Goal: Navigation & Orientation: Find specific page/section

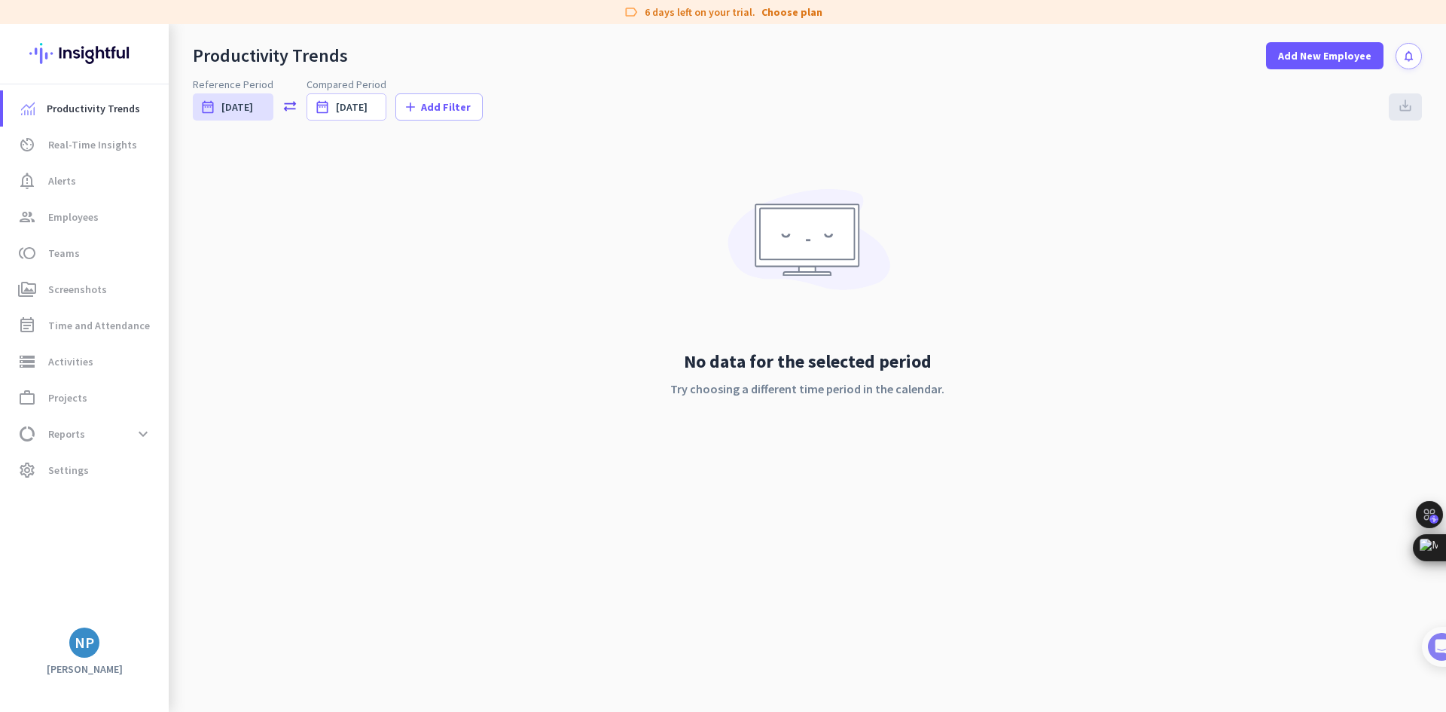
click at [66, 291] on span "Screenshots" at bounding box center [77, 289] width 59 height 18
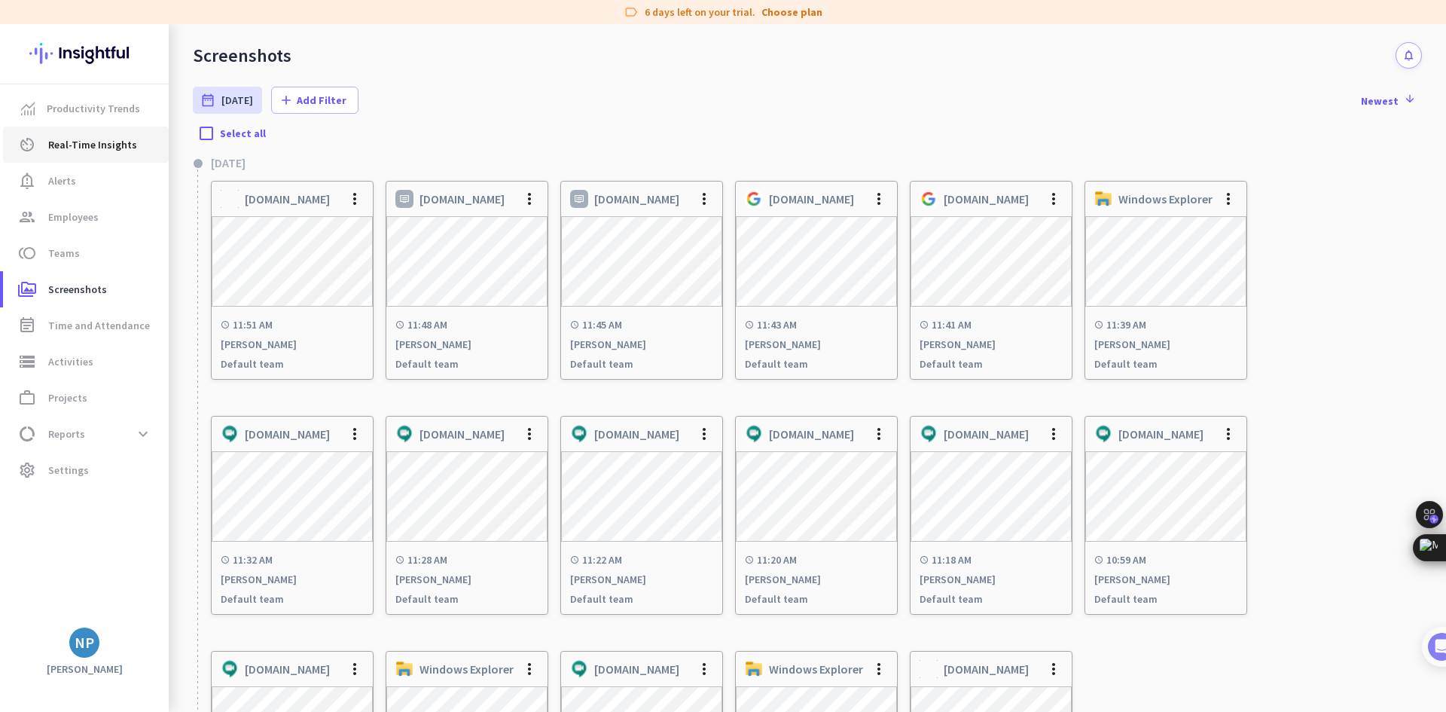
drag, startPoint x: 63, startPoint y: 143, endPoint x: 73, endPoint y: 151, distance: 12.3
click at [64, 143] on span "Real-Time Insights" at bounding box center [92, 145] width 89 height 18
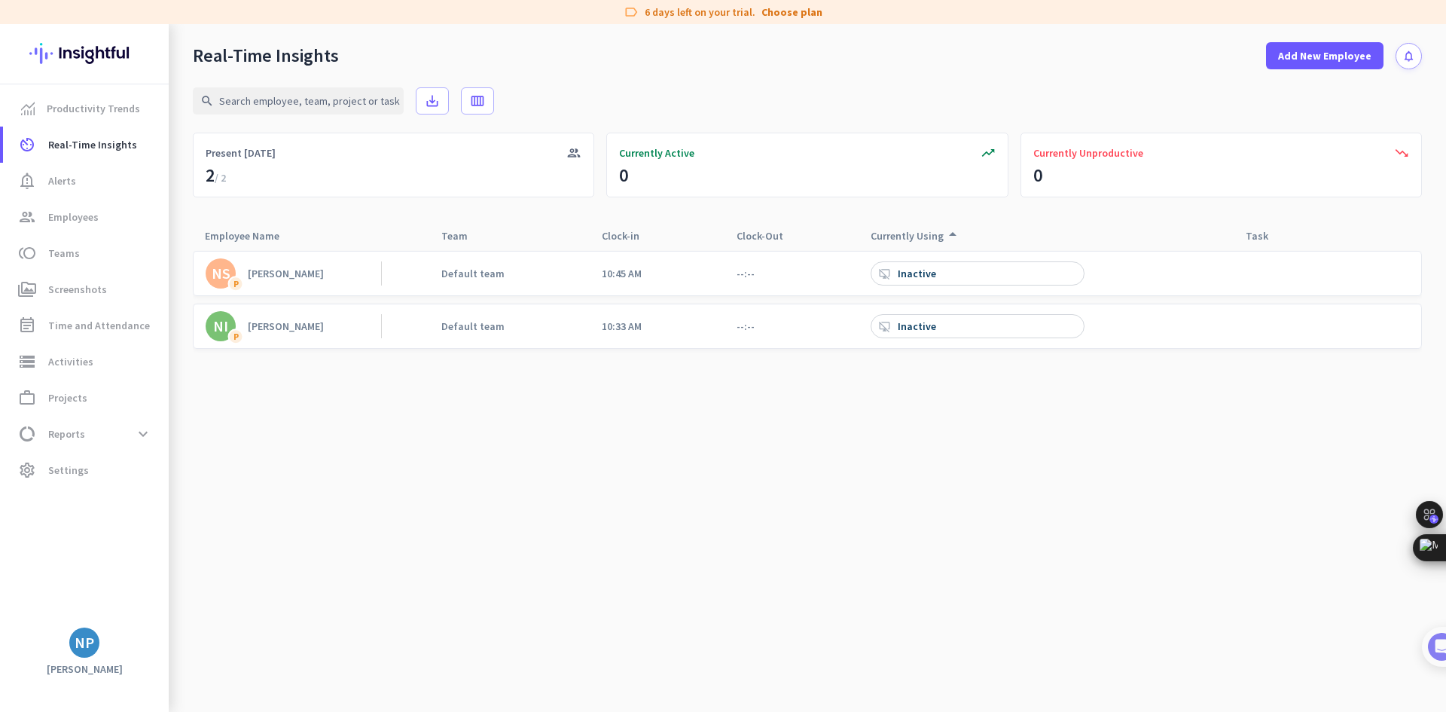
click at [983, 372] on cdk-virtual-scroll-viewport "NS P Neha Singh Default team 10:45 AM --:-- desktop_access_disabled Inactive NI…" at bounding box center [807, 481] width 1229 height 462
click at [967, 334] on div "desktop_access_disabled Inactive" at bounding box center [977, 326] width 214 height 24
click at [949, 318] on div "desktop_access_disabled Inactive" at bounding box center [977, 326] width 214 height 24
click at [924, 352] on div "NS P Neha Singh Default team 10:45 AM --:-- desktop_access_disabled Inactive NI…" at bounding box center [807, 303] width 1229 height 106
click at [791, 324] on div "--:--" at bounding box center [767, 326] width 87 height 44
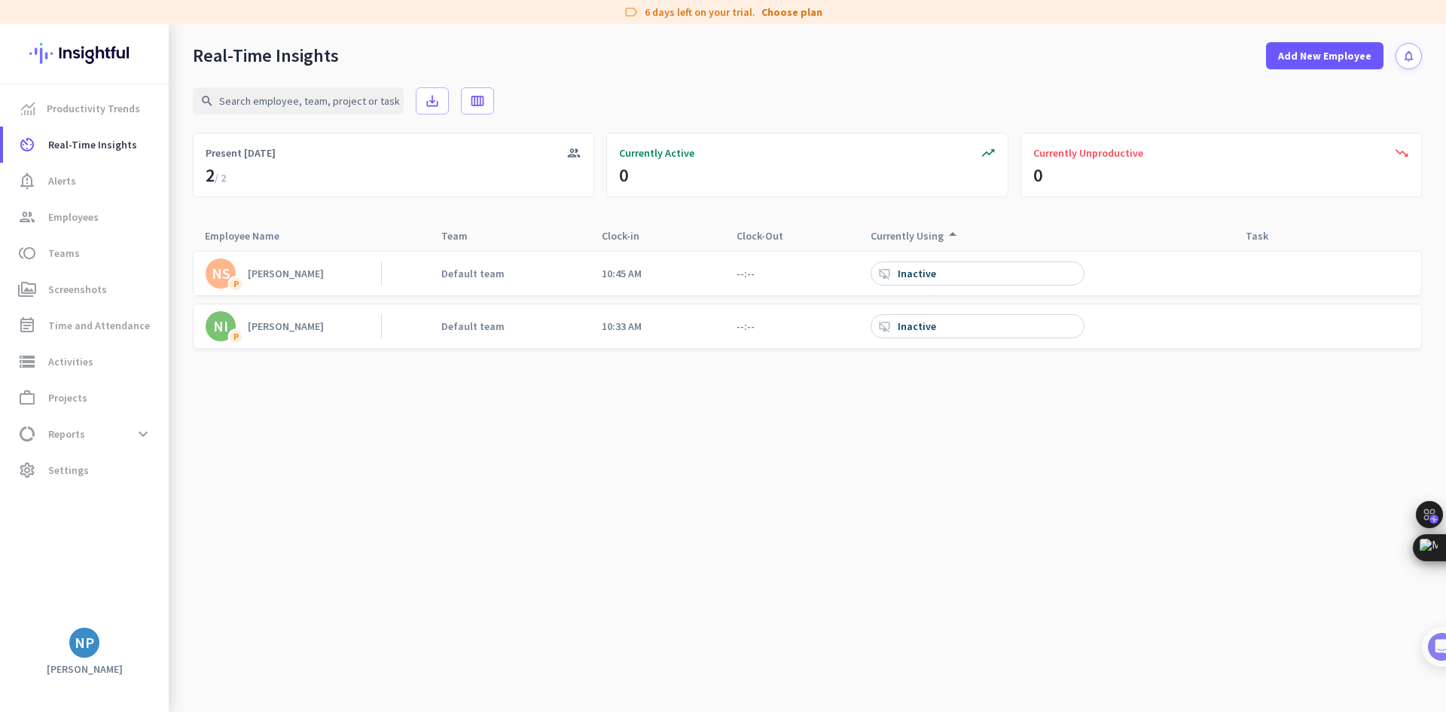
click at [791, 324] on div "--:--" at bounding box center [767, 326] width 87 height 44
click at [1324, 294] on div at bounding box center [1327, 273] width 188 height 44
click at [64, 120] on link "Productivity Trends" at bounding box center [86, 108] width 166 height 36
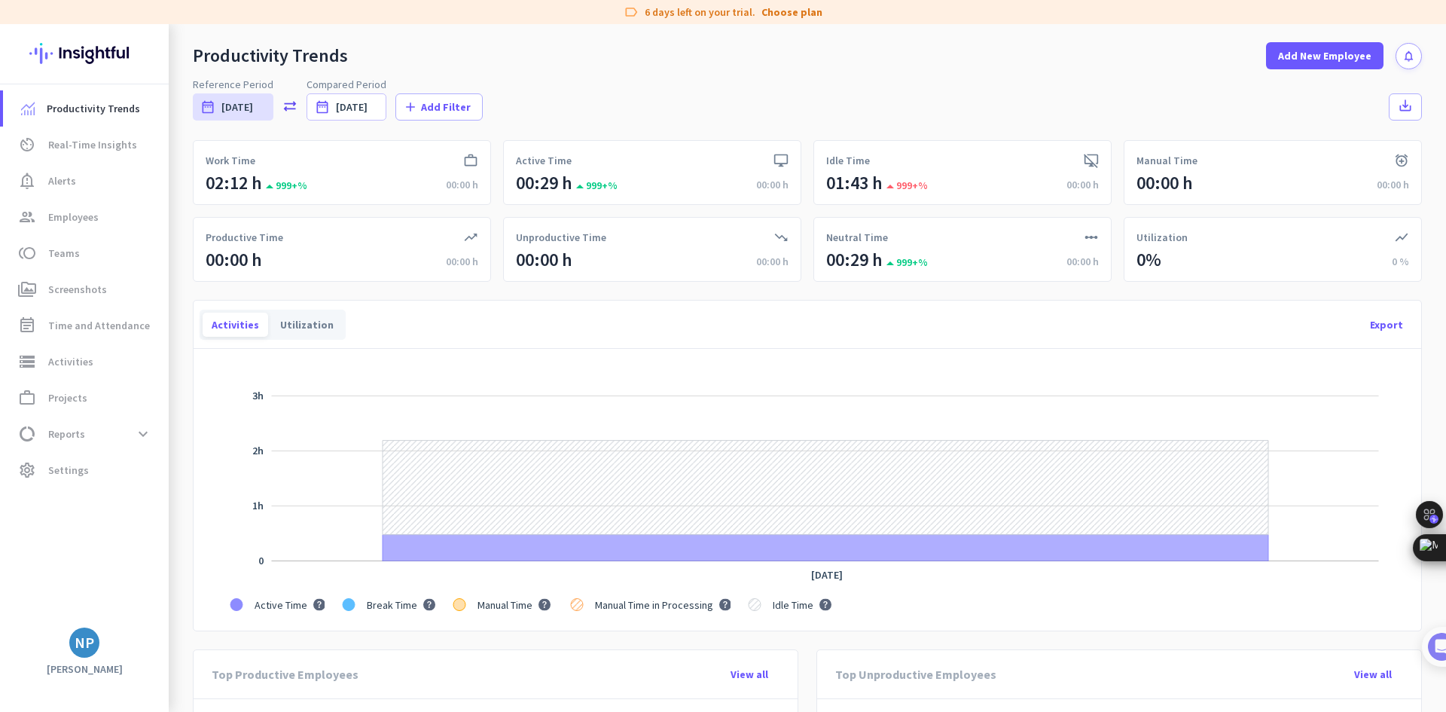
click at [1015, 167] on div "Idle Time" at bounding box center [962, 160] width 273 height 15
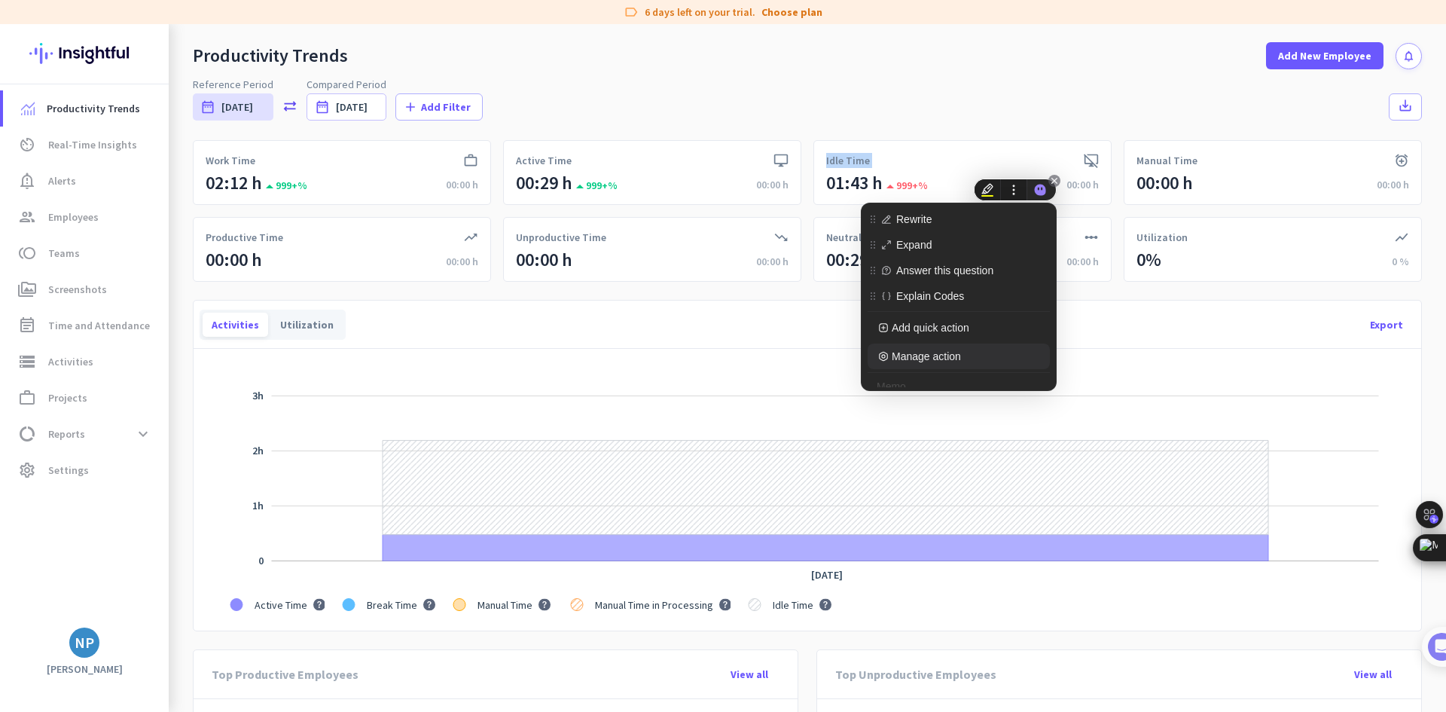
scroll to position [139, 0]
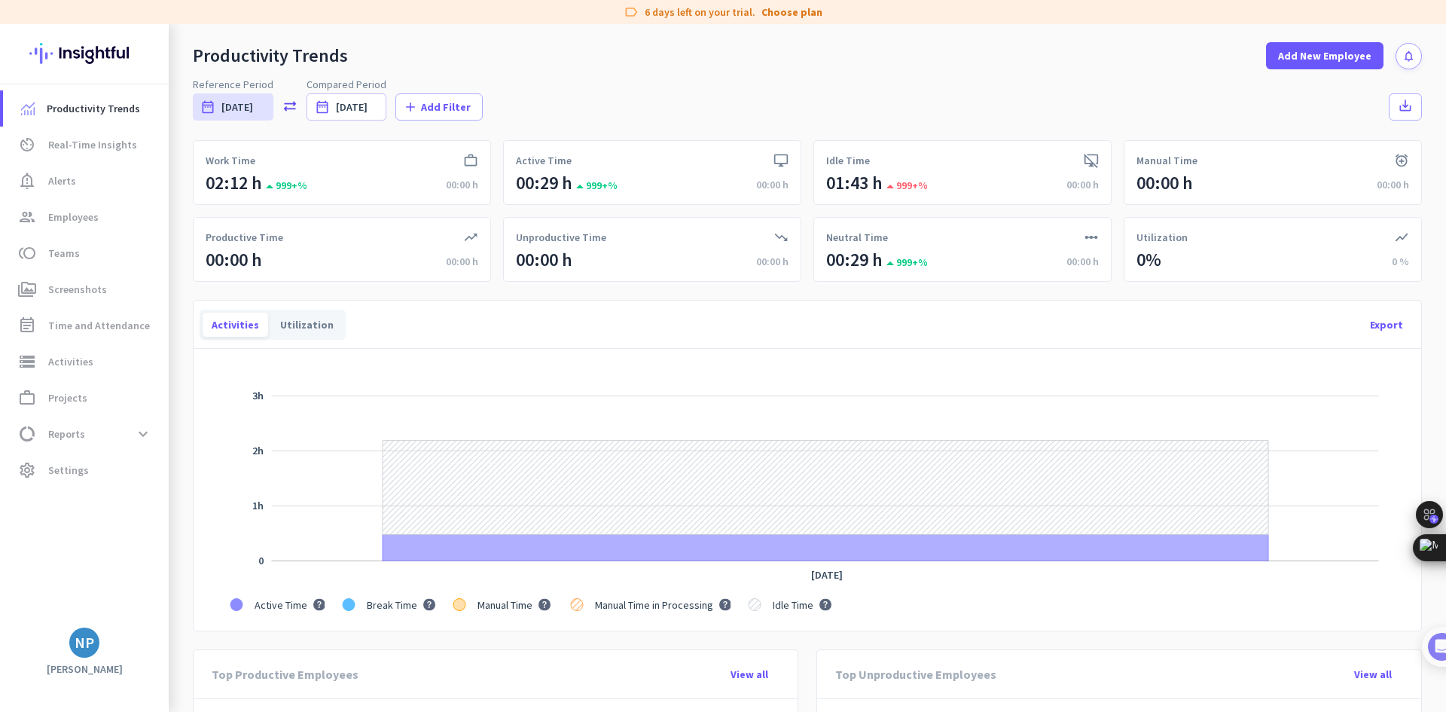
click at [648, 330] on app-portlet-actions "Export" at bounding box center [886, 324] width 1057 height 36
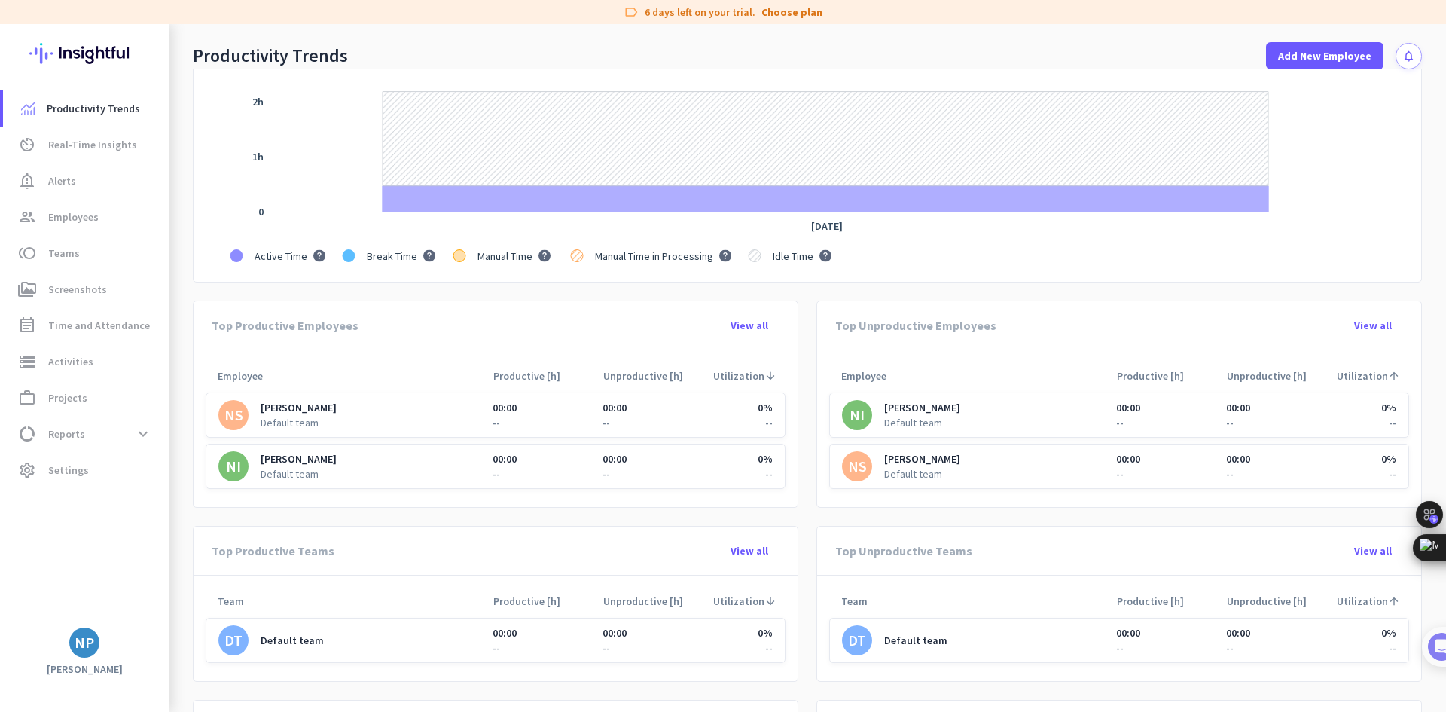
scroll to position [184, 0]
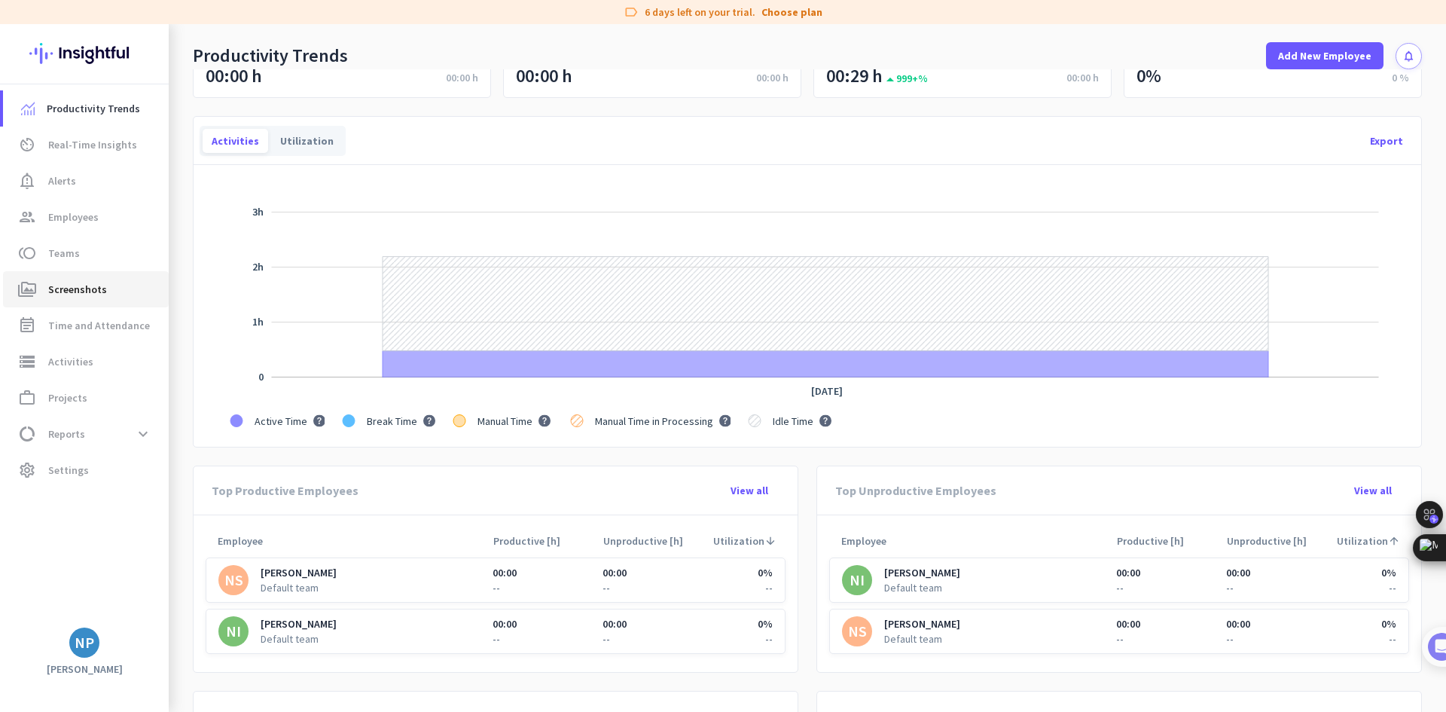
click at [26, 279] on link "perm_media Screenshots" at bounding box center [86, 289] width 166 height 36
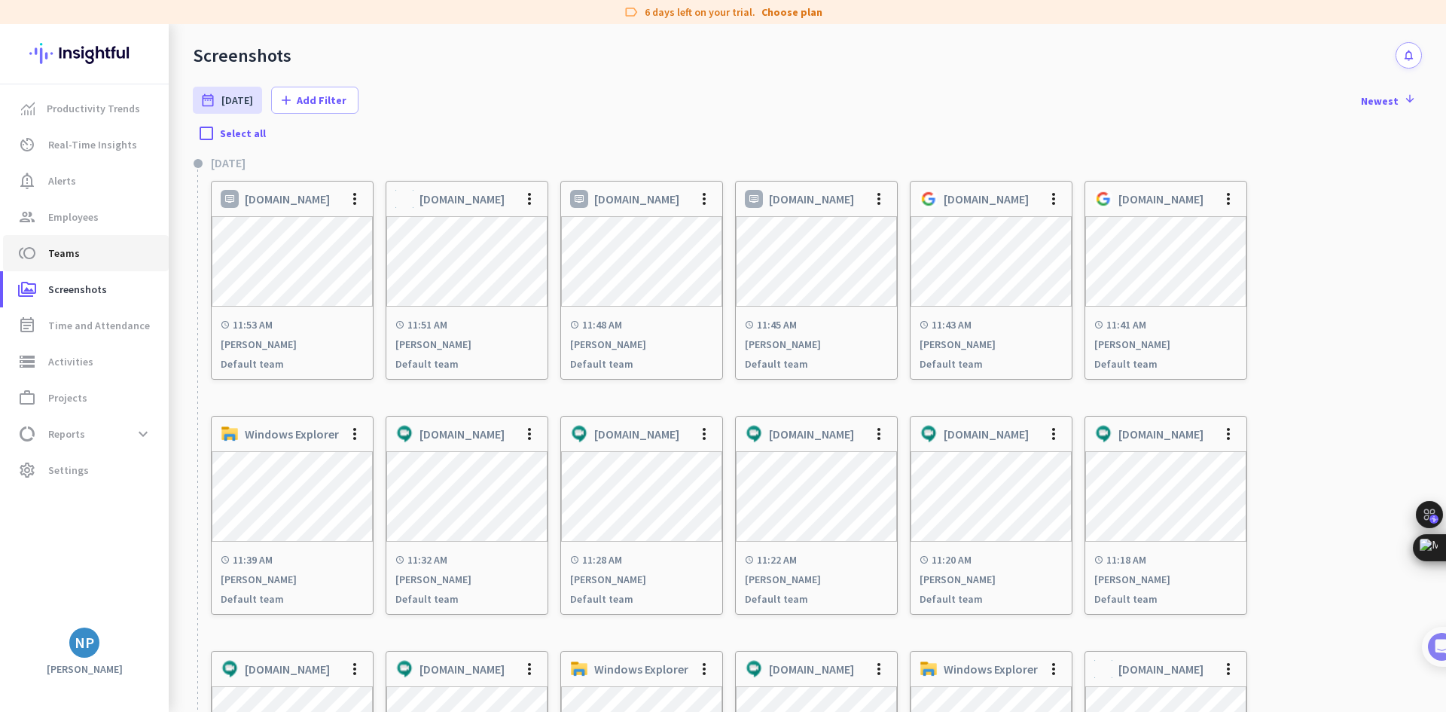
click at [50, 261] on span "Teams" at bounding box center [64, 253] width 32 height 18
click at [87, 247] on span "toll Teams" at bounding box center [86, 253] width 142 height 18
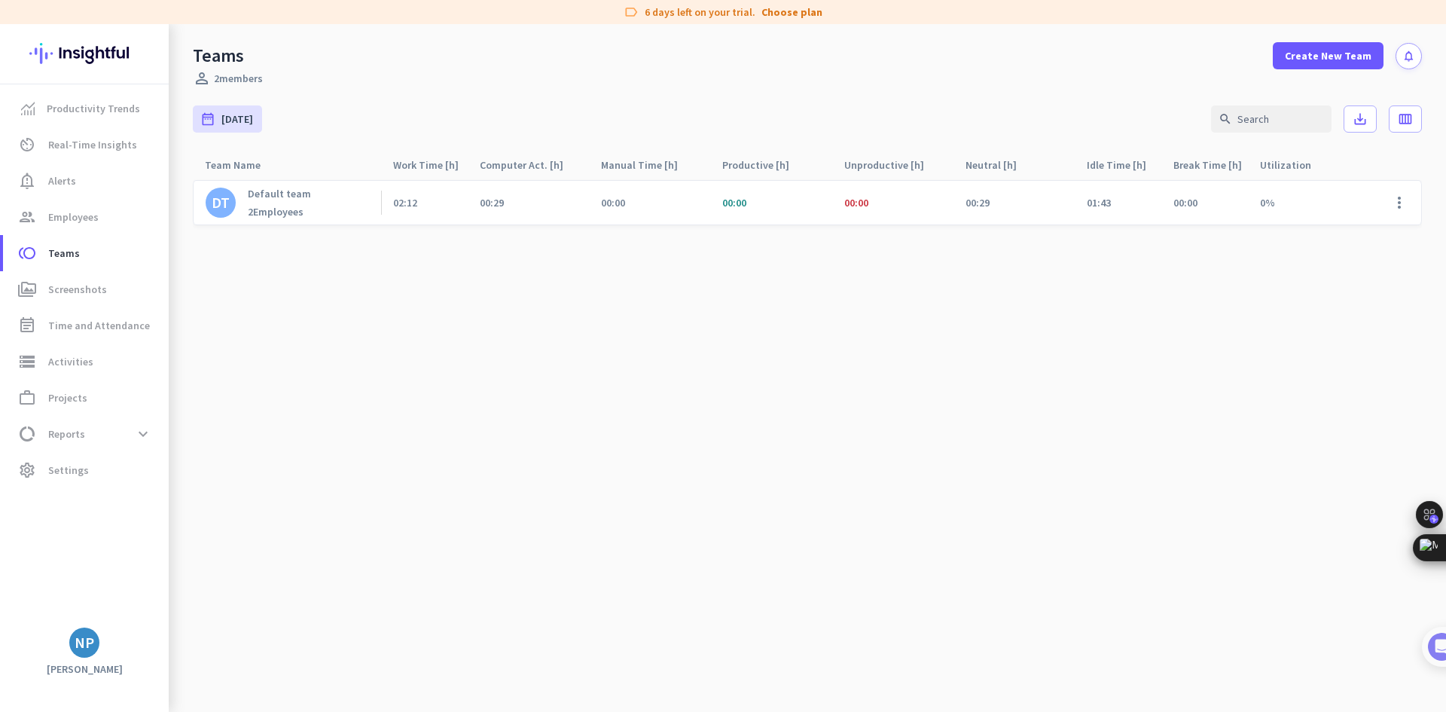
click at [300, 197] on p "Default team" at bounding box center [279, 194] width 63 height 14
